Goal: Find specific fact: Find specific fact

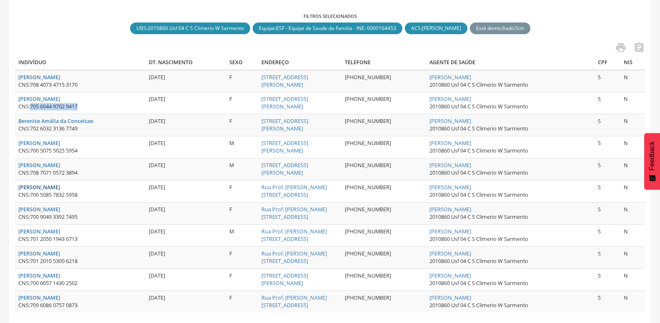
scroll to position [256, 0]
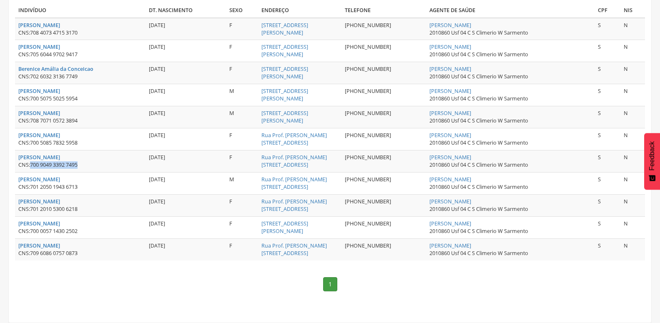
drag, startPoint x: 30, startPoint y: 158, endPoint x: 97, endPoint y: 160, distance: 67.1
click at [97, 161] on div "CNS: 700 9049 3392 7495" at bounding box center [80, 165] width 124 height 8
copy div "700 9049 3392 7495"
drag, startPoint x: 33, startPoint y: 179, endPoint x: 82, endPoint y: 179, distance: 49.2
click at [82, 183] on div "CNS: 701 2050 1943 6713" at bounding box center [80, 187] width 124 height 8
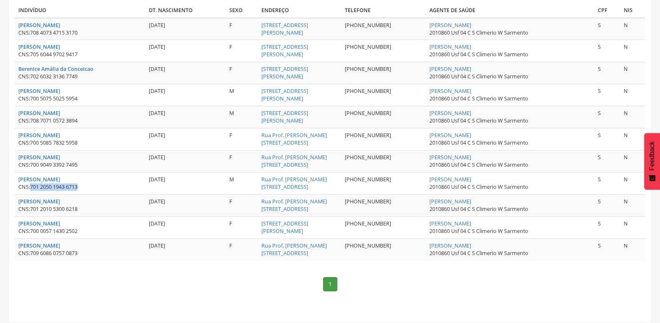
copy span "701 2050 1943 6713"
click at [98, 269] on nav "1" at bounding box center [330, 284] width 630 height 31
drag, startPoint x: 33, startPoint y: 223, endPoint x: 80, endPoint y: 223, distance: 46.7
click at [78, 228] on span "700 0057 1430 2502" at bounding box center [54, 231] width 48 height 7
drag, startPoint x: 31, startPoint y: 223, endPoint x: 94, endPoint y: 223, distance: 63.4
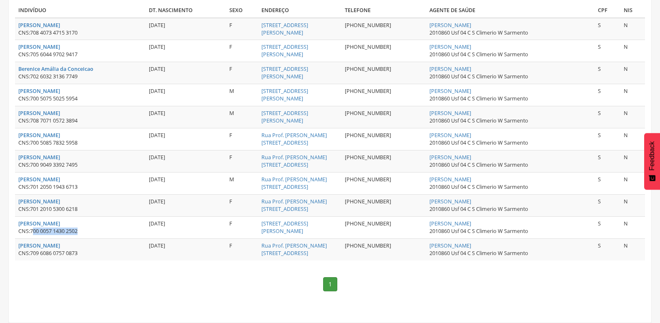
click at [94, 228] on div "CNS: 700 0057 1430 2502" at bounding box center [80, 232] width 124 height 8
copy div "700 0057 1430 2502"
drag, startPoint x: 30, startPoint y: 248, endPoint x: 105, endPoint y: 246, distance: 74.6
click at [117, 250] on div "CNS: 709 6086 0757 0873" at bounding box center [80, 254] width 124 height 8
copy div "709 6086 0757 0873"
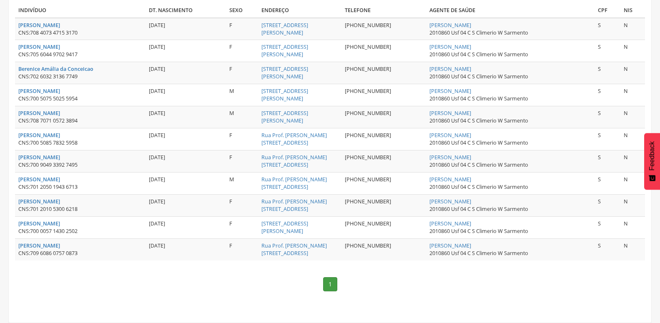
click at [210, 304] on section "**********" at bounding box center [329, 54] width 643 height 537
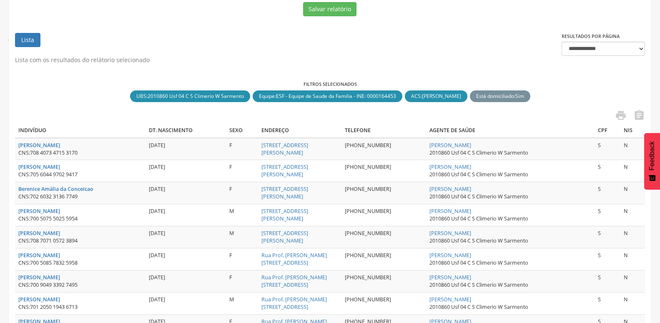
scroll to position [43, 0]
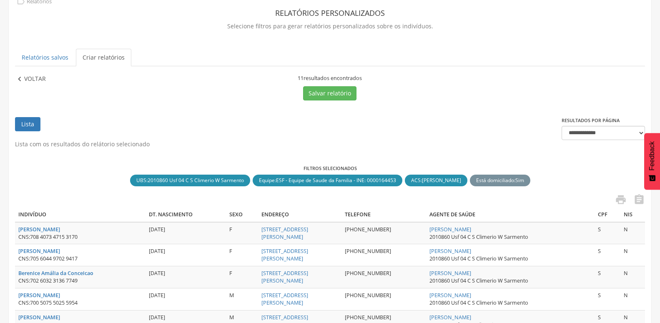
click at [24, 76] on icon "" at bounding box center [19, 79] width 9 height 9
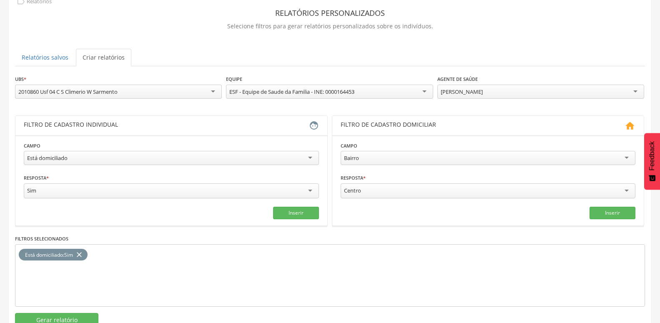
click at [227, 160] on div "Está domiciliado" at bounding box center [171, 158] width 295 height 14
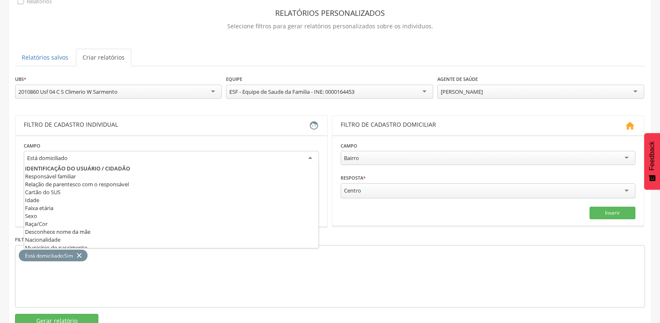
scroll to position [390, 0]
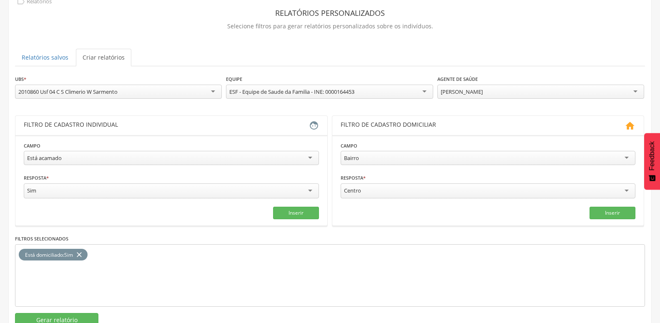
click at [81, 249] on icon "close" at bounding box center [79, 255] width 8 height 12
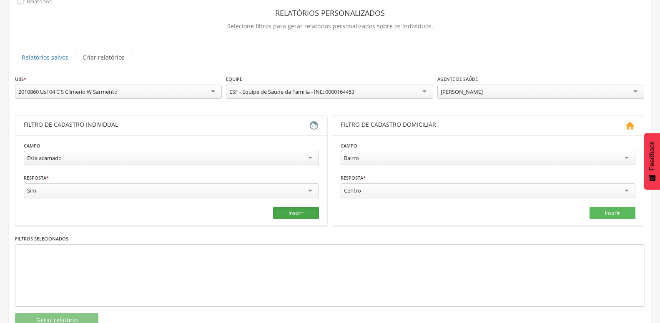
click at [292, 214] on button "Inserir" at bounding box center [296, 213] width 46 height 13
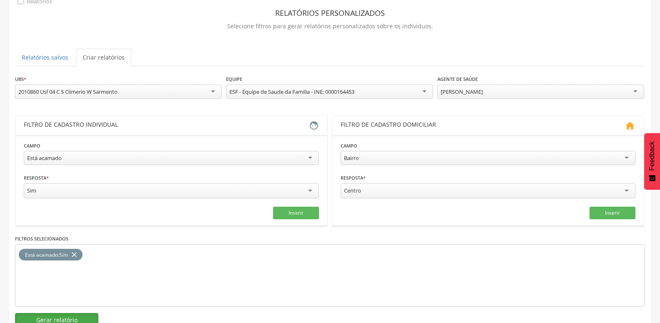
click at [55, 314] on button "Gerar relatório" at bounding box center [56, 320] width 83 height 14
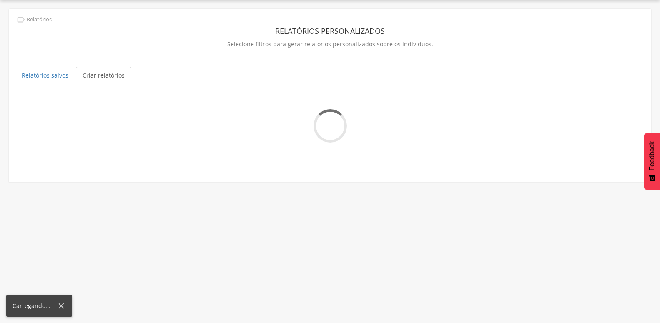
scroll to position [25, 0]
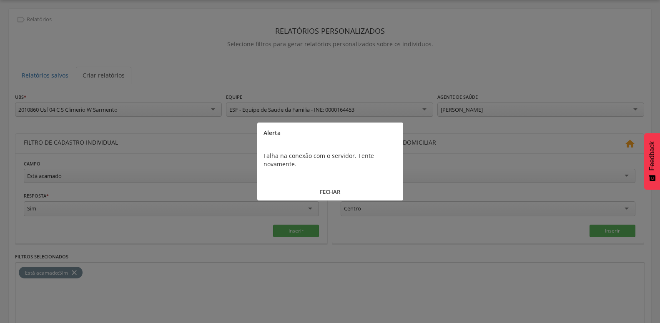
click at [331, 191] on button "FECHAR" at bounding box center [330, 192] width 146 height 18
